Goal: Information Seeking & Learning: Check status

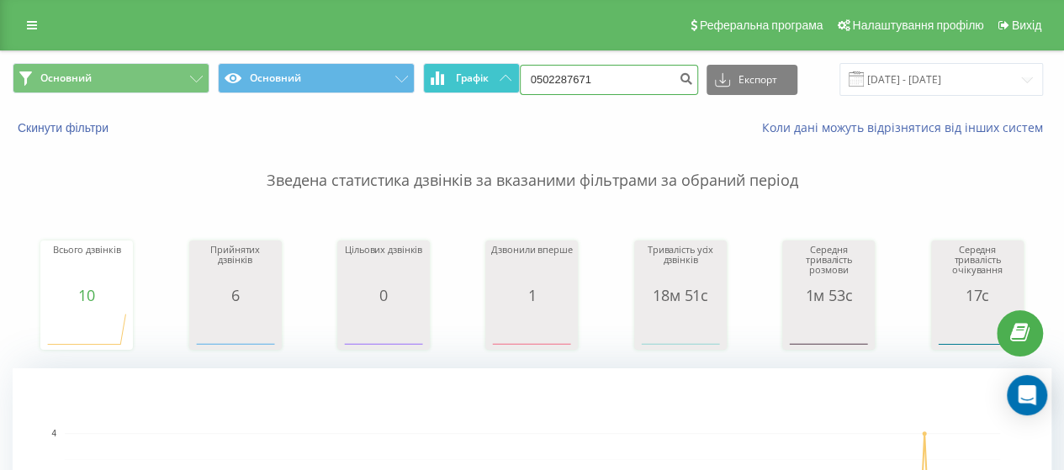
drag, startPoint x: 641, startPoint y: 83, endPoint x: 480, endPoint y: 75, distance: 160.9
click at [480, 77] on div "Основний Основний Графік 0502287671 Експорт .csv .xls .xlsx [DATE] - [DATE]" at bounding box center [532, 79] width 1039 height 33
paste input "[PHONE_NUMBER]"
type input "[PHONE_NUMBER]"
drag, startPoint x: 553, startPoint y: 78, endPoint x: 532, endPoint y: 80, distance: 21.9
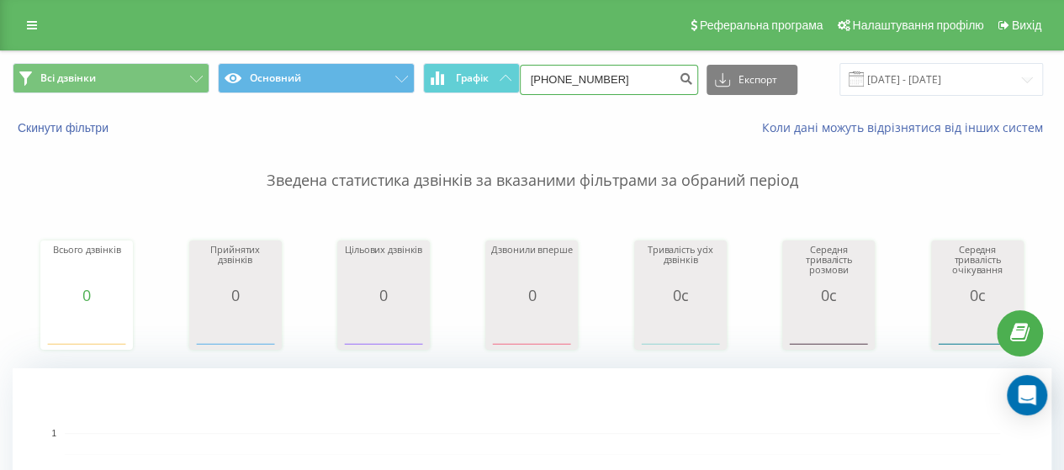
click at [532, 80] on input "[PHONE_NUMBER]" at bounding box center [609, 80] width 178 height 30
type input "0639800935"
